Goal: Check status: Check status

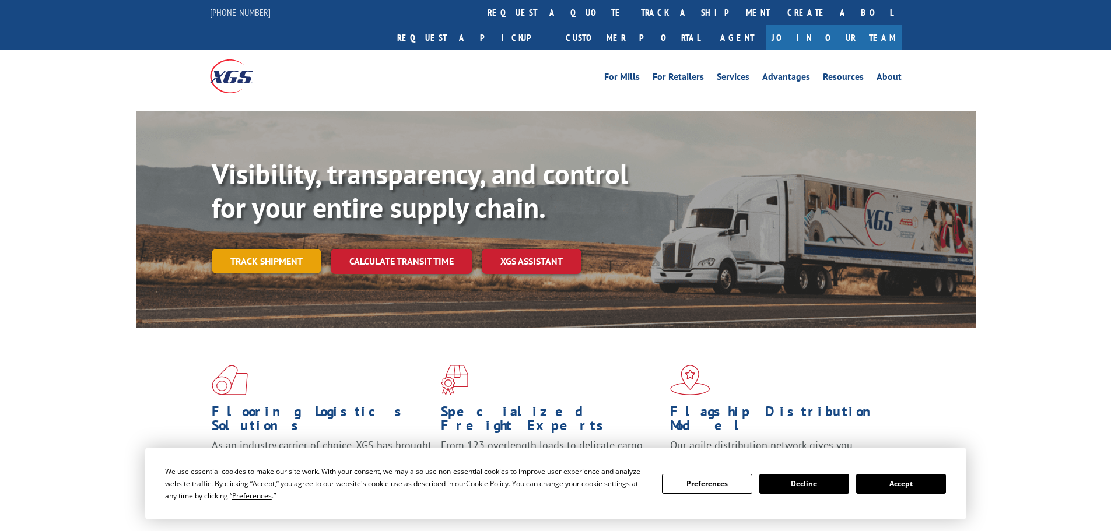
click at [291, 249] on link "Track shipment" at bounding box center [267, 261] width 110 height 24
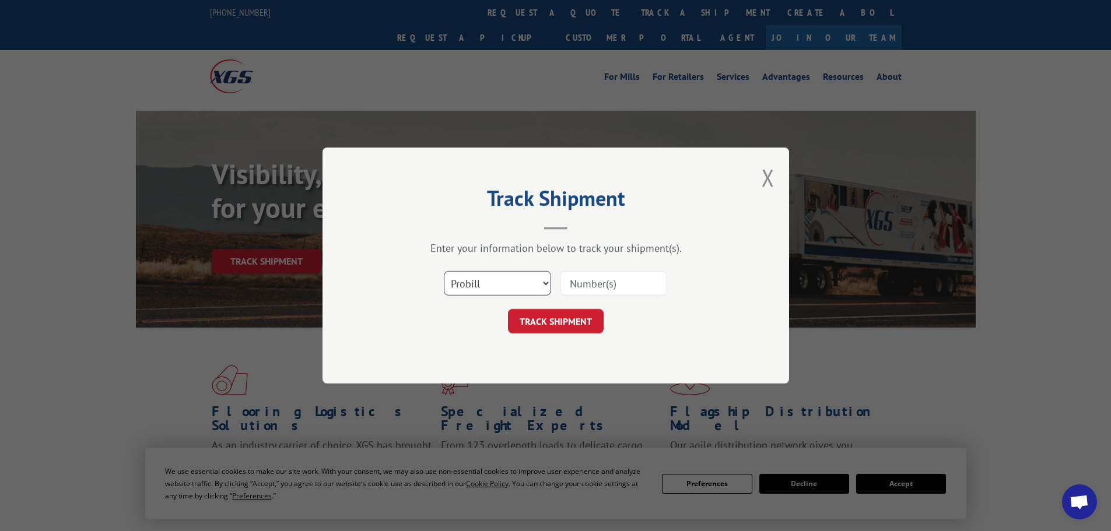
click at [471, 276] on select "Select category... Probill BOL PO" at bounding box center [497, 283] width 107 height 24
select select "bol"
click at [444, 271] on select "Select category... Probill BOL PO" at bounding box center [497, 283] width 107 height 24
click at [636, 281] on input at bounding box center [613, 283] width 107 height 24
paste input "5989416"
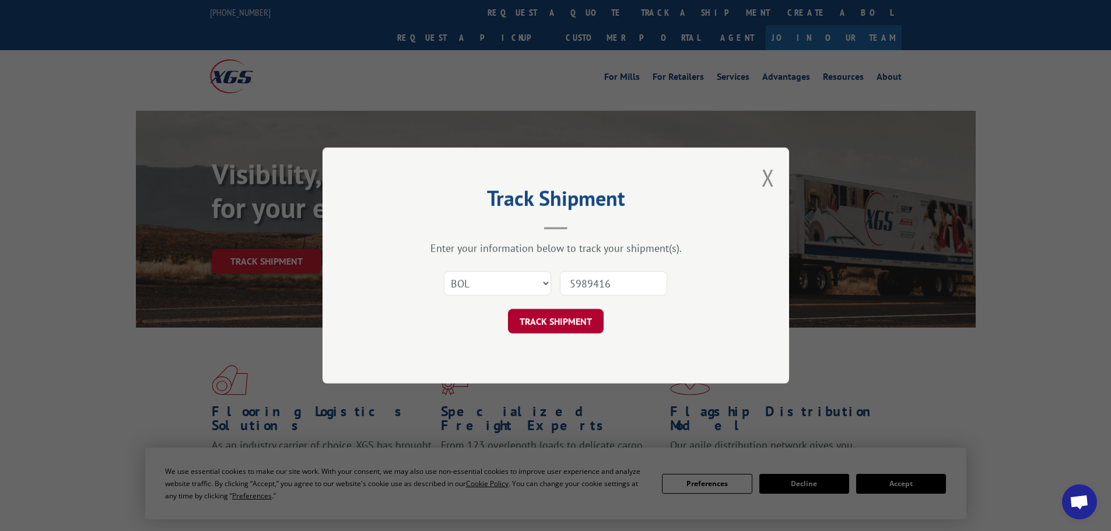
type input "5989416"
click at [562, 315] on button "TRACK SHIPMENT" at bounding box center [556, 321] width 96 height 24
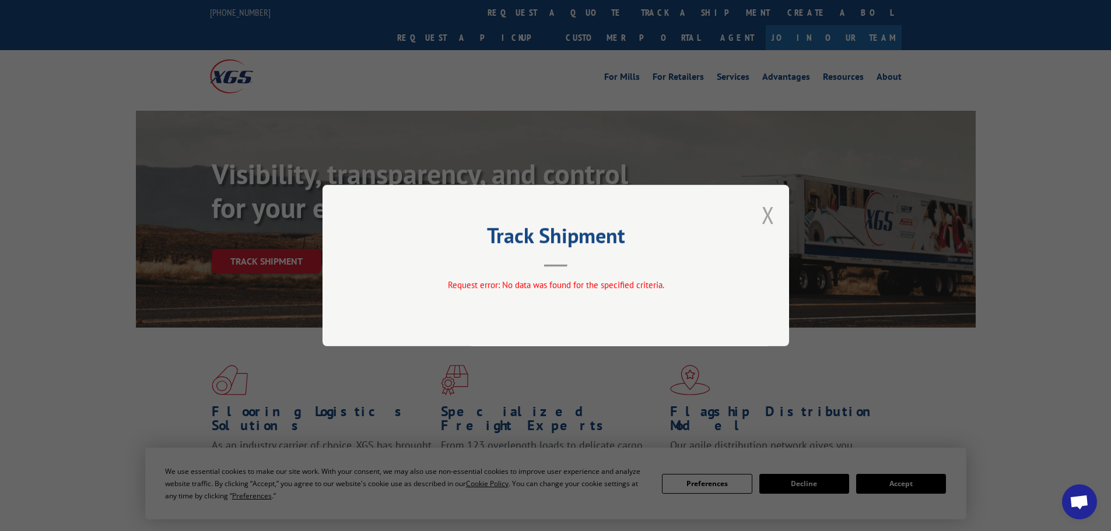
click at [767, 212] on button "Close modal" at bounding box center [768, 214] width 13 height 31
